Goal: Navigation & Orientation: Find specific page/section

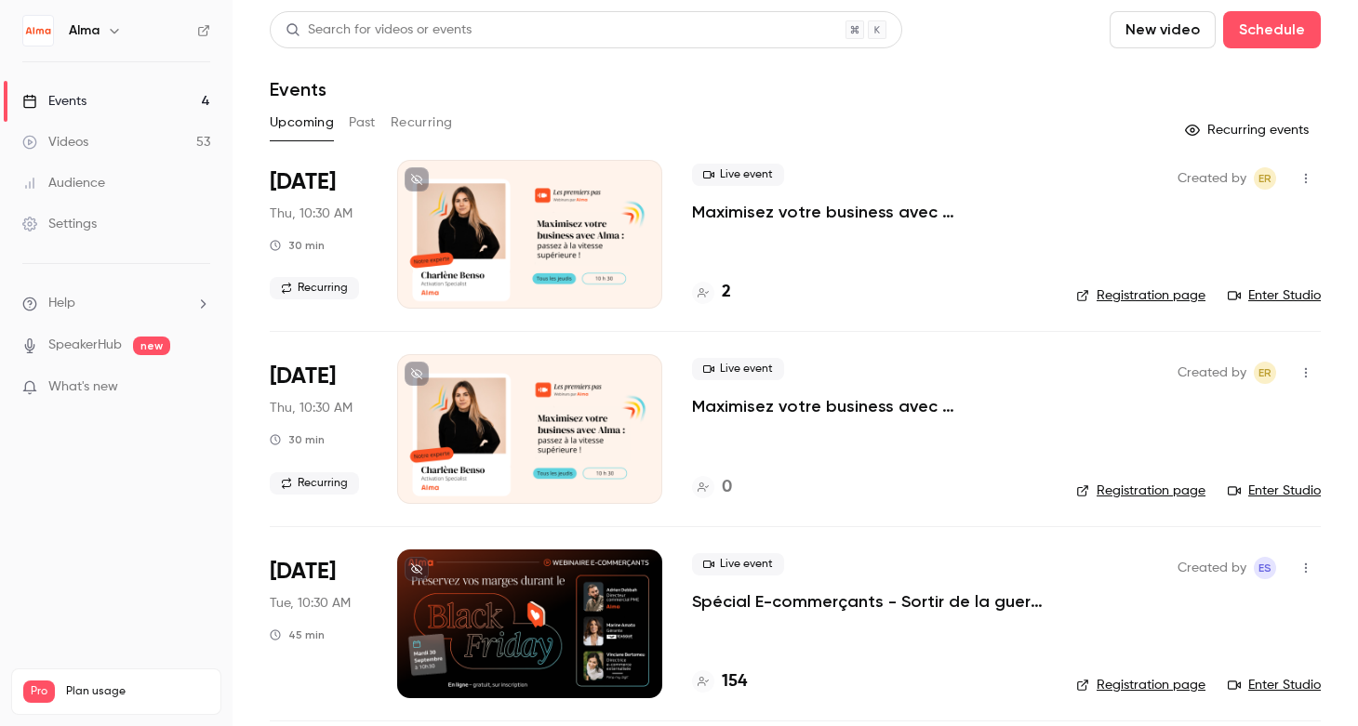
click at [353, 134] on button "Past" at bounding box center [362, 123] width 27 height 30
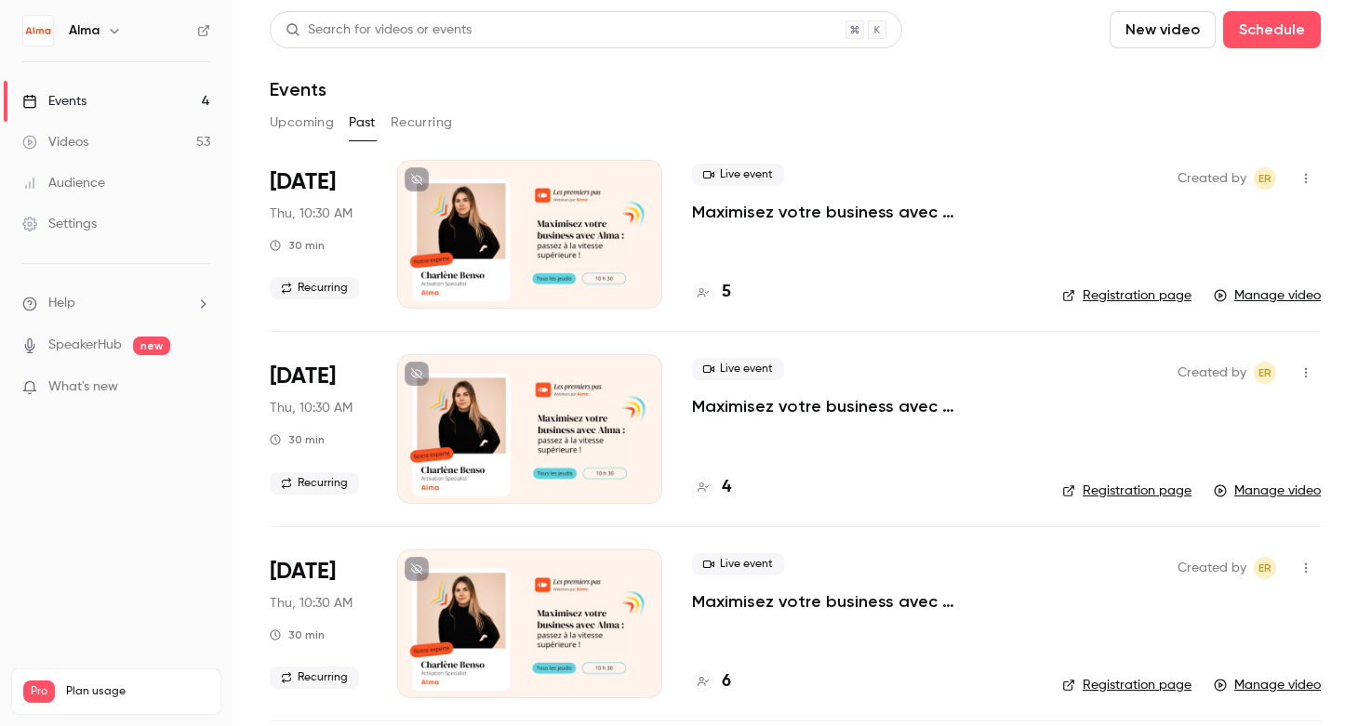
click at [847, 118] on div "Upcoming Past Recurring" at bounding box center [795, 123] width 1051 height 30
click at [214, 138] on link "Videos 53" at bounding box center [116, 142] width 233 height 41
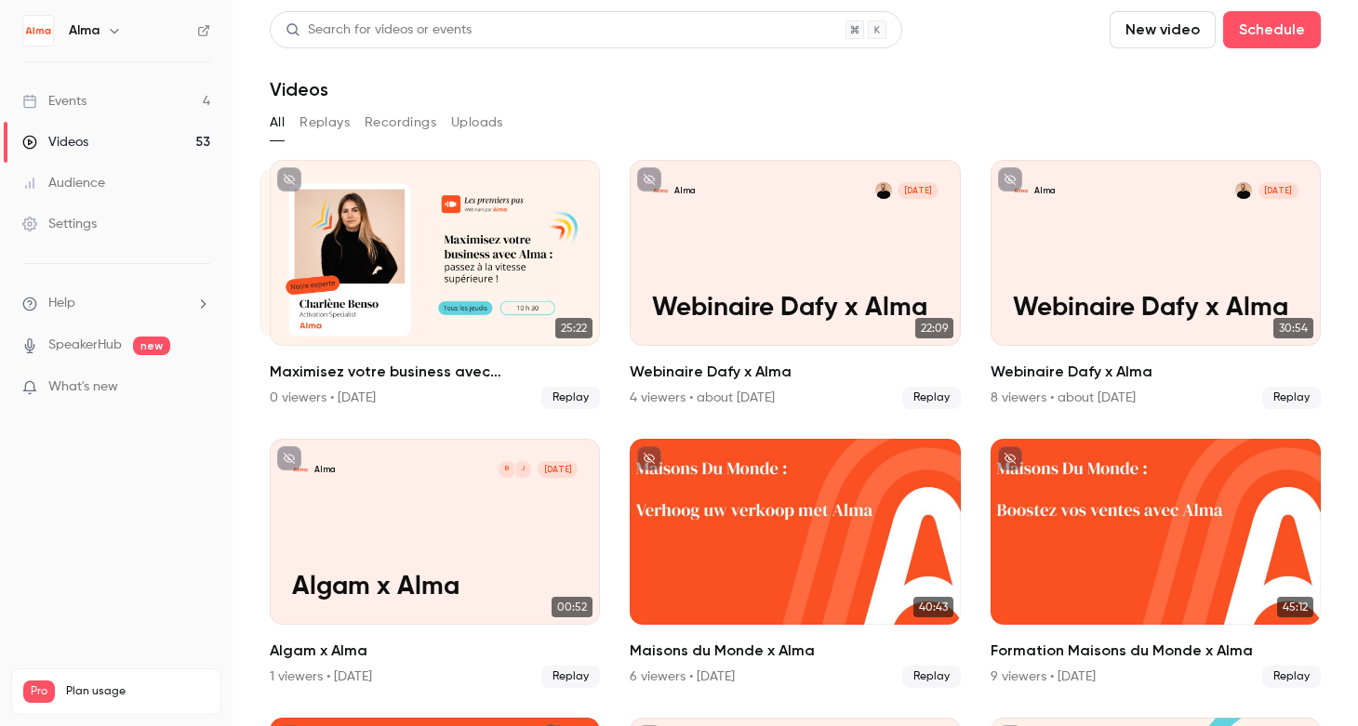
click at [662, 149] on section "Search for videos or events New video Schedule Videos All Replays Recordings Up…" at bounding box center [795, 363] width 1051 height 704
click at [650, 110] on div "All Replays Recordings Uploads" at bounding box center [795, 123] width 1051 height 30
